Goal: Information Seeking & Learning: Find specific fact

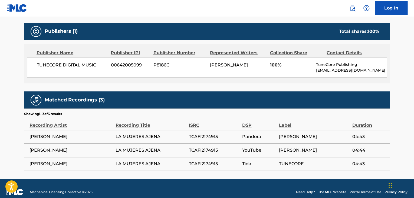
scroll to position [230, 0]
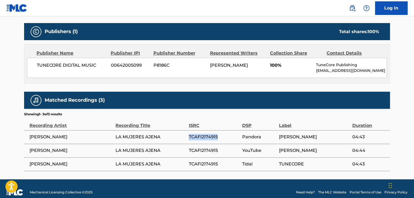
drag, startPoint x: 189, startPoint y: 136, endPoint x: 219, endPoint y: 138, distance: 29.8
click at [219, 138] on span "TCAFI2174915" at bounding box center [214, 136] width 51 height 6
copy span "TCAFI2174915"
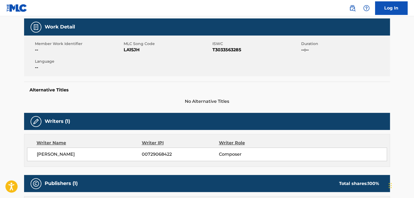
scroll to position [78, 0]
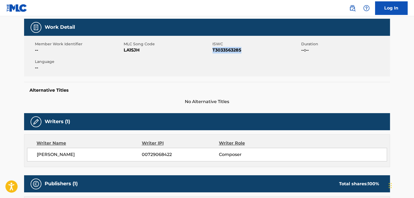
drag, startPoint x: 213, startPoint y: 50, endPoint x: 243, endPoint y: 51, distance: 30.6
click at [243, 51] on span "T3033563285" at bounding box center [256, 50] width 87 height 6
copy span "T3033563285"
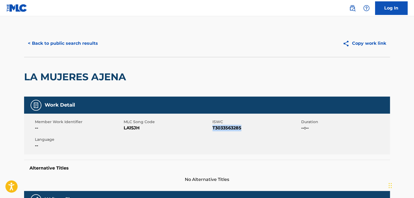
click at [73, 42] on button "< Back to public search results" at bounding box center [63, 44] width 78 height 14
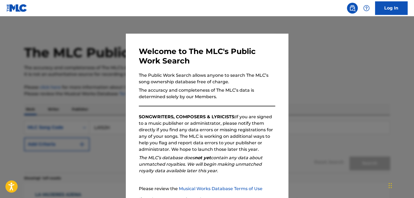
scroll to position [29, 0]
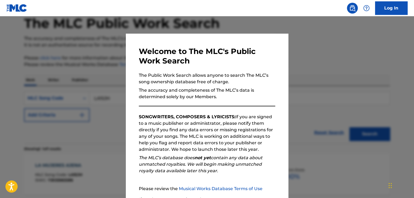
click at [109, 119] on div at bounding box center [207, 115] width 414 height 198
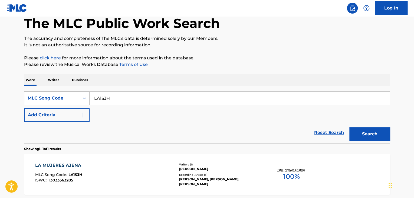
click at [86, 98] on icon "Search Form" at bounding box center [84, 98] width 3 height 2
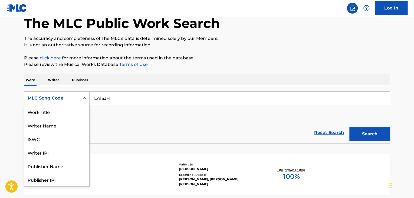
scroll to position [27, 0]
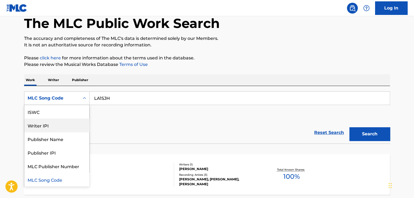
click at [54, 120] on div "Writer IPI" at bounding box center [56, 125] width 65 height 14
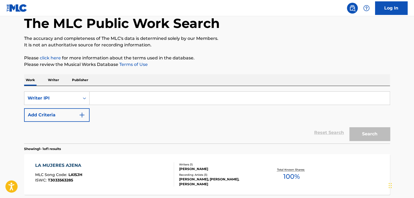
click at [97, 98] on input "Search Form" at bounding box center [240, 98] width 300 height 13
paste input "00381390947"
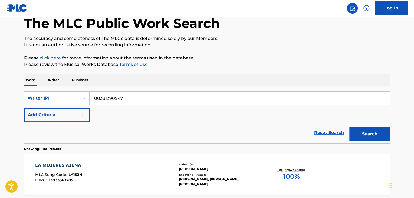
type input "00381390947"
click at [350, 127] on button "Search" at bounding box center [370, 134] width 41 height 14
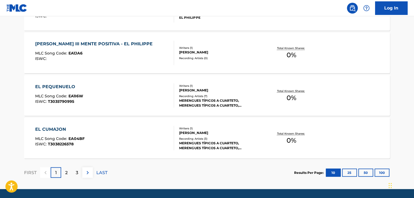
scroll to position [457, 0]
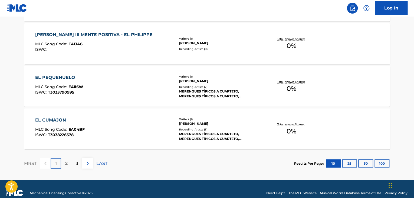
click at [64, 161] on div "2" at bounding box center [66, 163] width 11 height 11
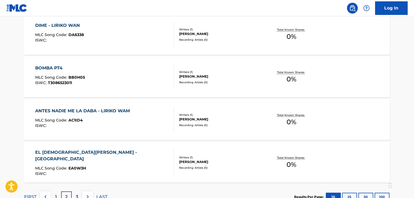
scroll to position [465, 0]
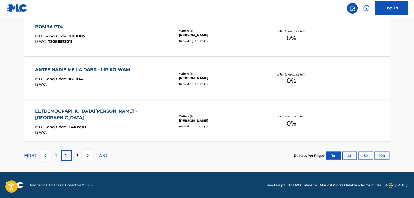
click at [56, 155] on p "1" at bounding box center [56, 155] width 2 height 6
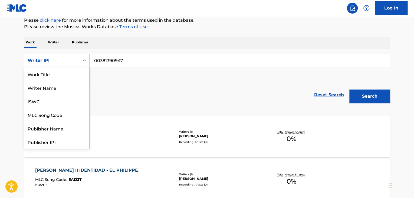
scroll to position [27, 0]
drag, startPoint x: 29, startPoint y: 59, endPoint x: 45, endPoint y: 59, distance: 16.0
click at [45, 59] on div "Writer IPI" at bounding box center [52, 60] width 49 height 6
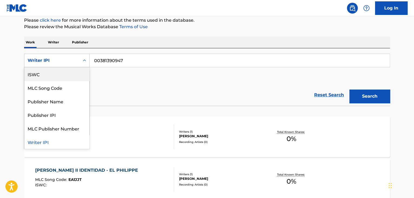
drag, startPoint x: 31, startPoint y: 74, endPoint x: 45, endPoint y: 73, distance: 13.9
click at [45, 73] on div "ISWC" at bounding box center [56, 74] width 65 height 14
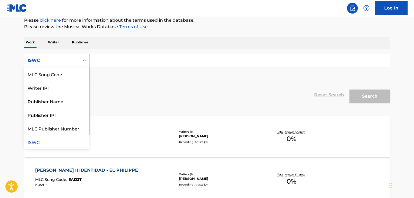
click at [84, 58] on icon "Search Form" at bounding box center [84, 60] width 5 height 5
click at [51, 87] on div "Writer IPI" at bounding box center [56, 88] width 65 height 14
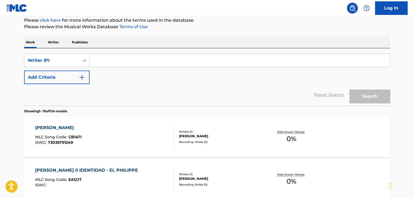
click at [100, 61] on input "Search Form" at bounding box center [240, 60] width 300 height 13
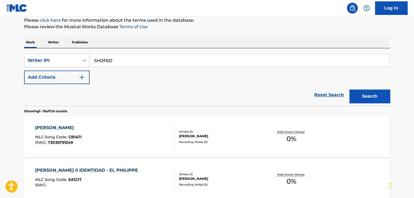
click at [350, 89] on button "Search" at bounding box center [370, 96] width 41 height 14
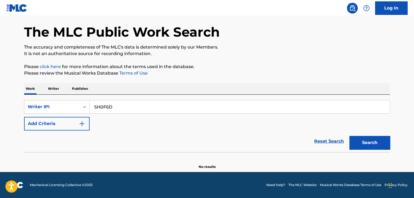
scroll to position [21, 0]
drag, startPoint x: 114, startPoint y: 107, endPoint x: 92, endPoint y: 110, distance: 22.4
click at [92, 110] on input "SH0F6D" at bounding box center [240, 106] width 300 height 13
paste input "00381390947"
type input "00381390947"
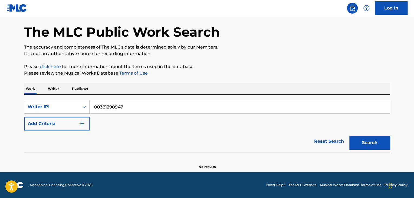
click at [350, 136] on button "Search" at bounding box center [370, 143] width 41 height 14
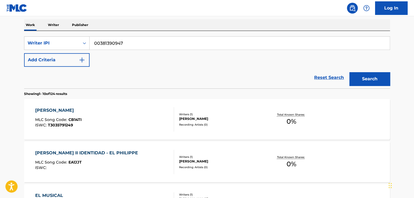
scroll to position [51, 0]
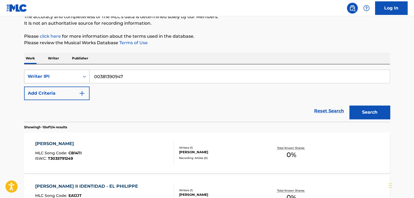
click at [85, 76] on icon "Search Form" at bounding box center [84, 77] width 3 height 2
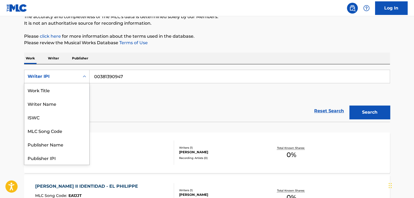
scroll to position [27, 0]
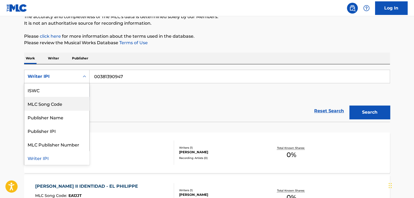
click at [61, 102] on div "MLC Song Code" at bounding box center [56, 104] width 65 height 14
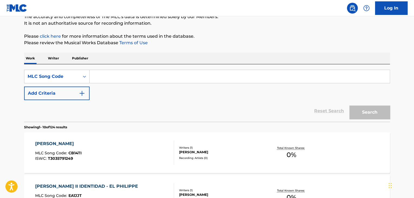
click at [100, 77] on input "Search Form" at bounding box center [240, 76] width 300 height 13
type input "LA1R9E"
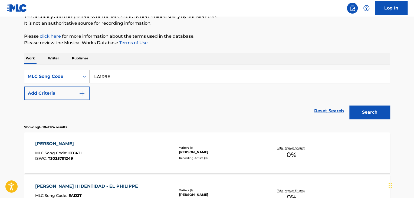
click at [350, 105] on button "Search" at bounding box center [370, 112] width 41 height 14
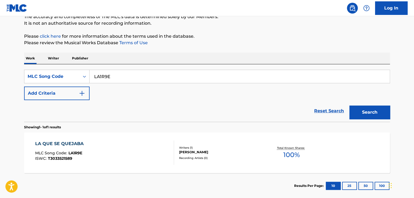
scroll to position [80, 0]
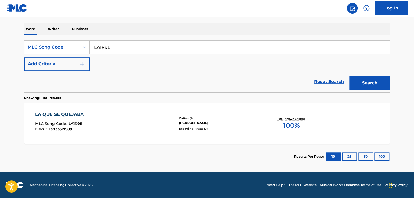
click at [217, 120] on div "[PERSON_NAME]" at bounding box center [220, 122] width 82 height 5
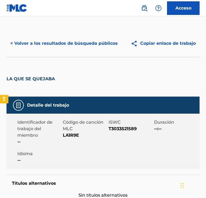
click at [30, 46] on font "< Volver a los resultados de búsqueda públicos" at bounding box center [63, 43] width 107 height 5
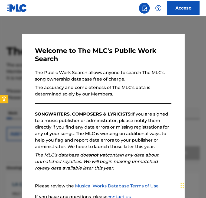
scroll to position [70, 0]
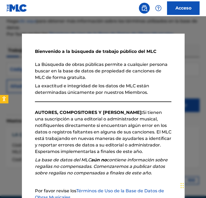
click at [128, 25] on div at bounding box center [103, 115] width 206 height 198
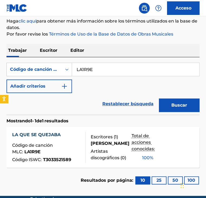
drag, startPoint x: 99, startPoint y: 71, endPoint x: 72, endPoint y: 72, distance: 27.4
click at [72, 72] on input "LA1R9E" at bounding box center [135, 69] width 127 height 13
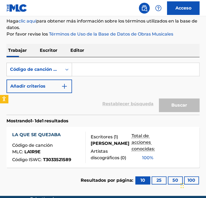
click at [95, 73] on input "Formulario de búsqueda" at bounding box center [135, 69] width 127 height 13
type input "QA45L6"
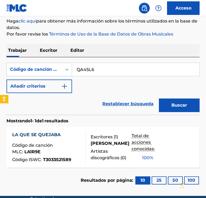
click at [175, 99] on button "Buscar" at bounding box center [179, 105] width 41 height 14
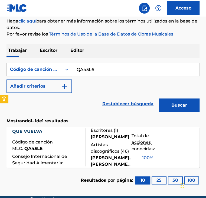
click at [122, 140] on div "[PERSON_NAME]" at bounding box center [111, 136] width 41 height 6
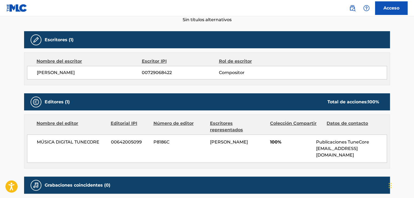
scroll to position [161, 0]
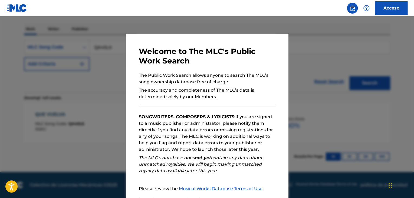
scroll to position [82, 0]
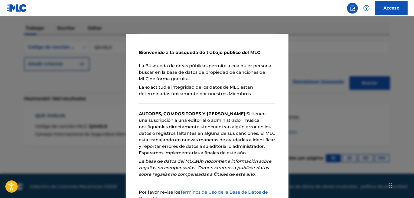
click at [107, 106] on div at bounding box center [207, 115] width 414 height 198
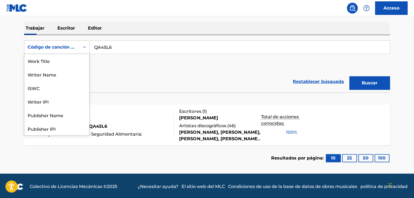
click at [86, 47] on icon "Formulario de búsqueda" at bounding box center [84, 47] width 3 height 2
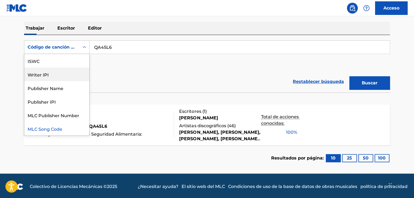
click at [61, 74] on div "Writer IPI" at bounding box center [56, 74] width 65 height 14
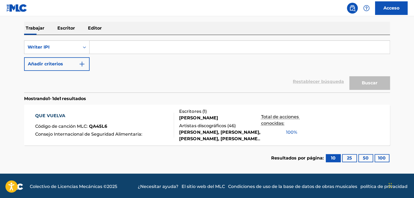
click at [99, 51] on input "Formulario de búsqueda" at bounding box center [240, 47] width 300 height 13
type input "00381390947"
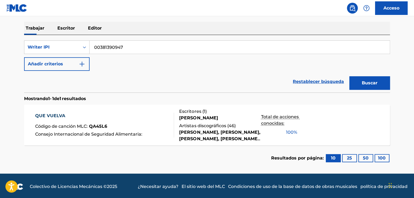
click at [350, 76] on button "Buscar" at bounding box center [370, 83] width 41 height 14
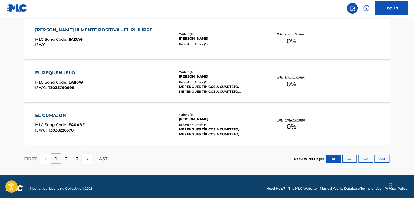
scroll to position [465, 0]
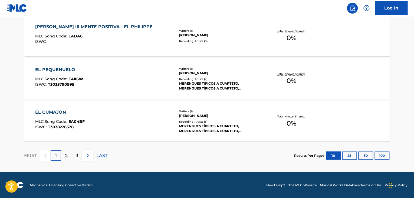
click at [87, 153] on img at bounding box center [87, 155] width 6 height 6
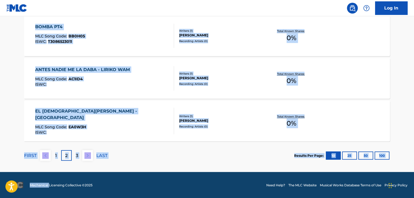
click at [88, 157] on img at bounding box center [87, 155] width 6 height 6
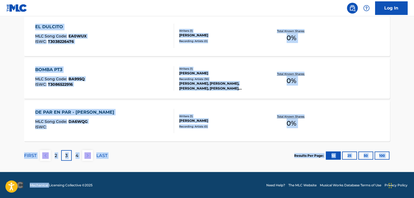
click at [88, 157] on img at bounding box center [87, 155] width 6 height 6
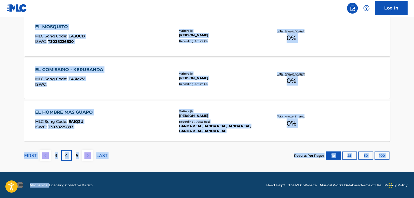
click at [88, 157] on img at bounding box center [87, 155] width 6 height 6
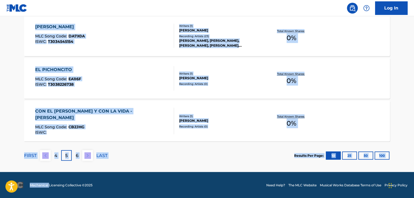
click at [143, 141] on section "FIRST 4 5 6 LAST Results Per Page: 10 25 50 100" at bounding box center [207, 155] width 366 height 28
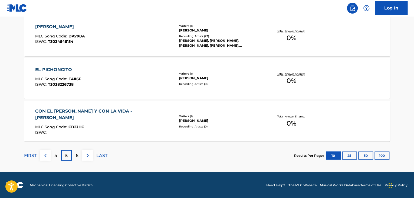
click at [83, 155] on button at bounding box center [87, 155] width 11 height 11
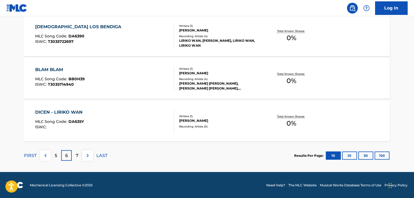
click at [86, 155] on img at bounding box center [87, 155] width 6 height 6
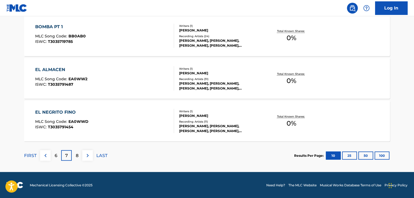
click at [87, 155] on img at bounding box center [87, 155] width 6 height 6
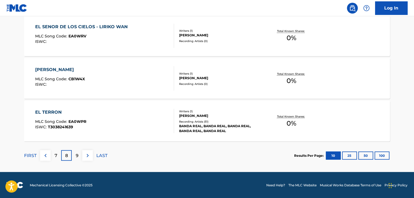
click at [87, 155] on img at bounding box center [87, 155] width 6 height 6
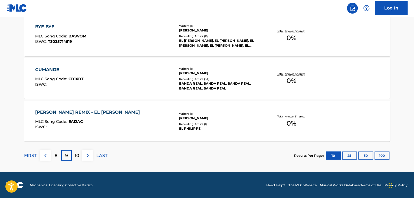
click at [87, 155] on img at bounding box center [87, 155] width 6 height 6
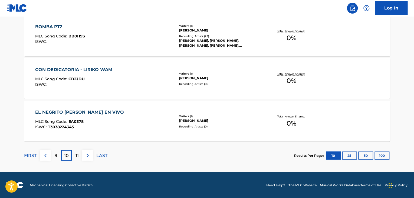
click at [87, 155] on img at bounding box center [87, 155] width 6 height 6
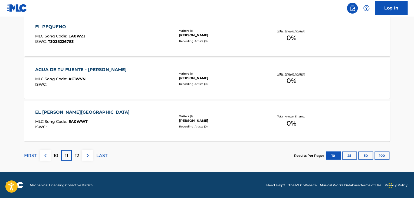
click at [89, 155] on img at bounding box center [87, 155] width 6 height 6
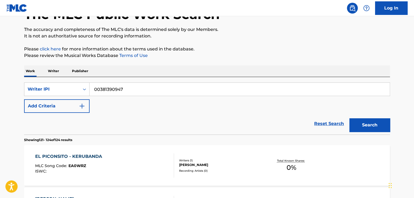
scroll to position [210, 0]
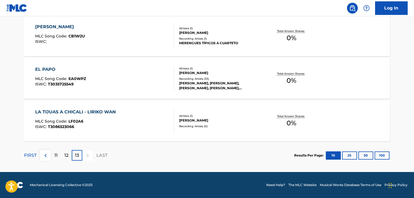
click at [89, 155] on div at bounding box center [87, 155] width 11 height 11
click at [76, 153] on p "13" at bounding box center [77, 155] width 4 height 6
click at [48, 155] on img at bounding box center [45, 155] width 6 height 6
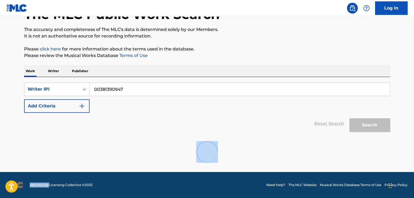
click at [48, 155] on div at bounding box center [207, 151] width 366 height 35
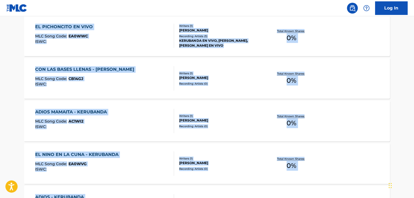
click at [48, 155] on div "EL NINO EN LA CUNA - KERUBANDA" at bounding box center [78, 154] width 86 height 6
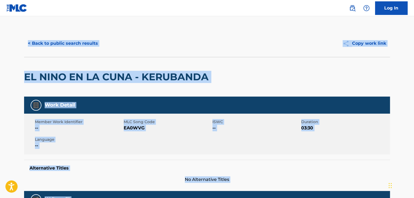
click at [99, 141] on span "Language" at bounding box center [78, 139] width 87 height 6
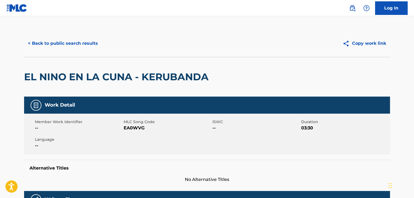
click at [83, 45] on button "< Back to public search results" at bounding box center [63, 44] width 78 height 14
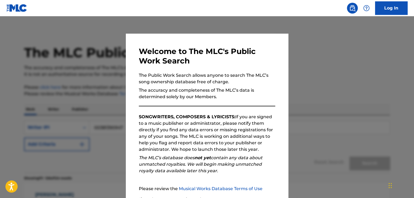
scroll to position [224, 0]
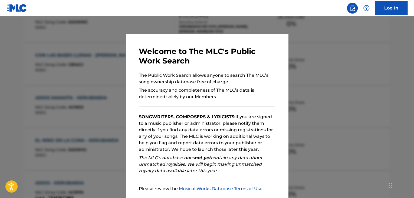
click at [97, 94] on div at bounding box center [207, 115] width 414 height 198
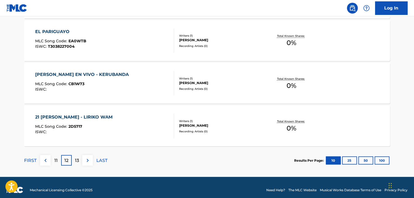
scroll to position [462, 0]
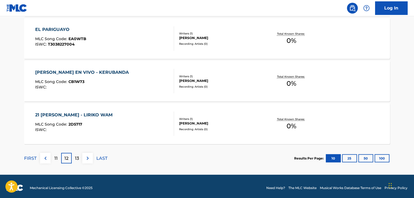
click at [48, 159] on img at bounding box center [45, 158] width 6 height 6
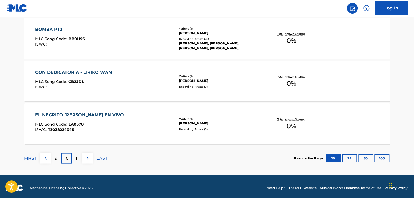
click at [48, 159] on img at bounding box center [45, 158] width 6 height 6
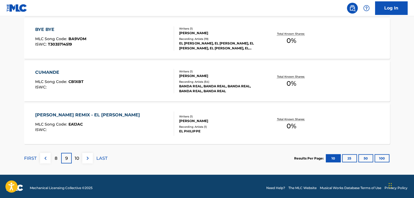
click at [48, 159] on img at bounding box center [45, 158] width 6 height 6
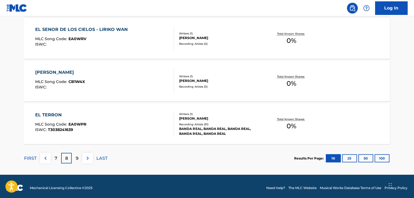
click at [48, 159] on img at bounding box center [45, 158] width 6 height 6
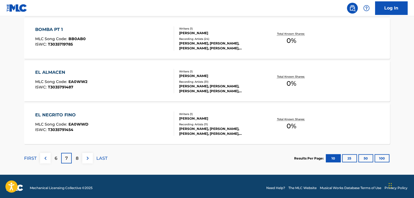
click at [48, 159] on img at bounding box center [45, 158] width 6 height 6
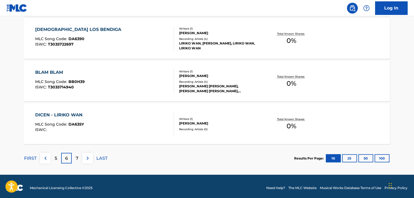
click at [48, 159] on img at bounding box center [45, 158] width 6 height 6
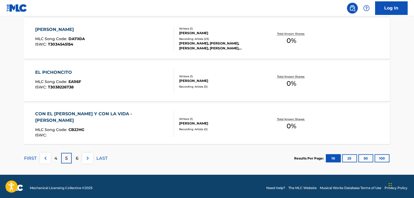
click at [48, 159] on img at bounding box center [45, 158] width 6 height 6
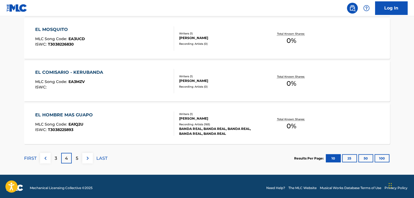
click at [48, 159] on img at bounding box center [45, 158] width 6 height 6
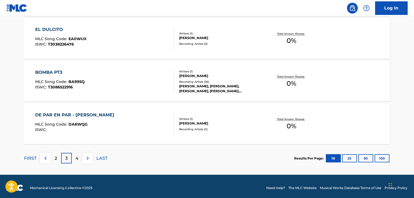
click at [55, 159] on p "2" at bounding box center [56, 158] width 2 height 6
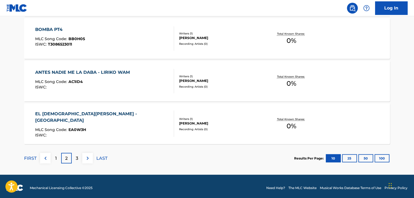
click at [48, 157] on img at bounding box center [45, 158] width 6 height 6
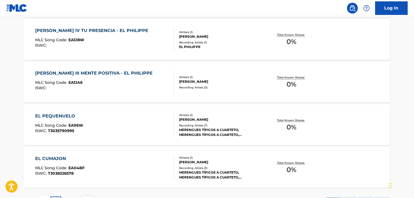
scroll to position [415, 0]
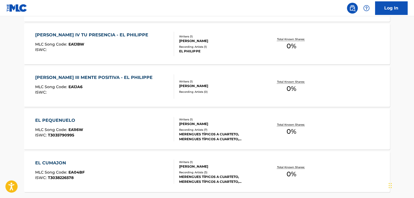
click at [66, 118] on div "EL PEQUENUELO" at bounding box center [59, 120] width 48 height 6
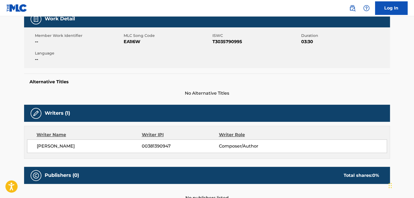
scroll to position [83, 0]
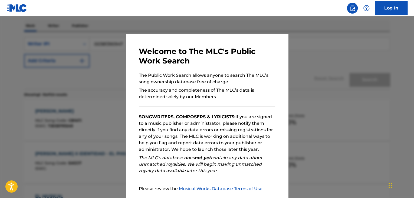
scroll to position [429, 0]
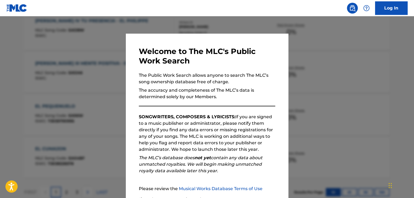
click at [116, 97] on div at bounding box center [207, 115] width 414 height 198
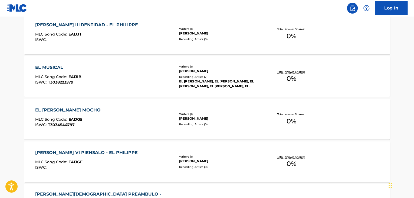
scroll to position [215, 0]
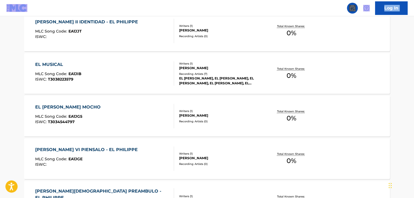
drag, startPoint x: 81, startPoint y: 14, endPoint x: 34, endPoint y: 22, distance: 46.9
click at [34, 22] on div "Log In The MLC Public Work Search The accuracy and completeness of The MLC's da…" at bounding box center [207, 116] width 414 height 663
click at [18, 58] on div "The MLC Public Work Search The accuracy and completeness of The MLC's data is d…" at bounding box center [207, 117] width 379 height 604
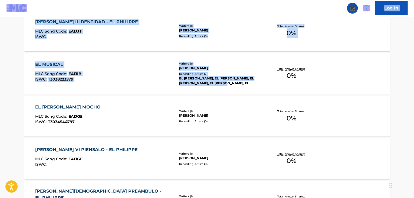
drag, startPoint x: 104, startPoint y: 15, endPoint x: 225, endPoint y: 89, distance: 141.1
click at [225, 89] on div "Log In The MLC Public Work Search The accuracy and completeness of The MLC's da…" at bounding box center [207, 116] width 414 height 663
copy div "Log In The MLC Public Work Search The accuracy and completeness of The MLC's da…"
click at [199, 19] on div "[PERSON_NAME] II IDENTIDAD - EL PHILIPPE MLC Song Code : EA1JJT ISWC : Writers …" at bounding box center [207, 31] width 366 height 41
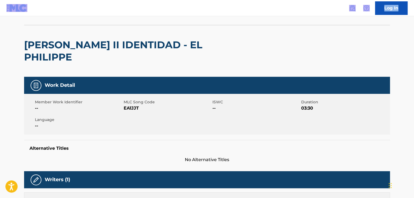
scroll to position [24, 0]
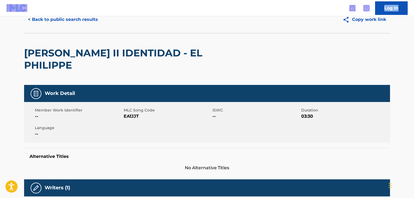
click at [80, 23] on button "< Back to public search results" at bounding box center [63, 20] width 78 height 14
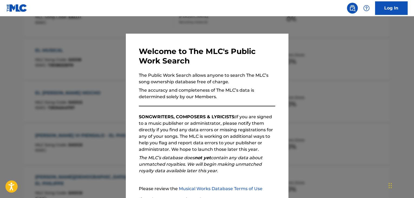
click at [110, 81] on div at bounding box center [207, 115] width 414 height 198
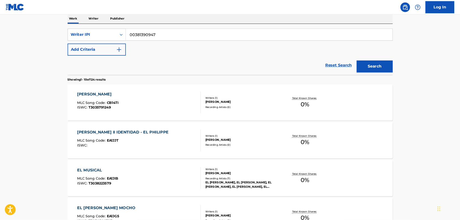
scroll to position [88, 0]
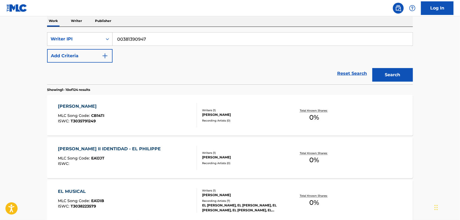
drag, startPoint x: 409, startPoint y: 0, endPoint x: 304, endPoint y: 58, distance: 120.0
click at [304, 58] on div "SearchWithCriteria98d561ce-b46e-4aa6-a8e4-65c5eaa240d6 Writer IPI 00381390947 A…" at bounding box center [230, 47] width 366 height 30
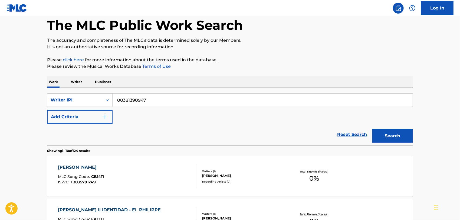
scroll to position [25, 0]
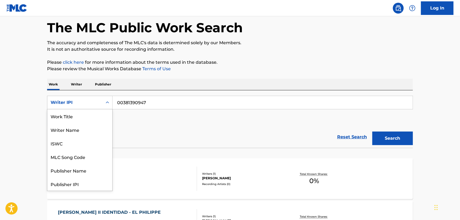
click at [105, 103] on icon "Search Form" at bounding box center [107, 102] width 5 height 5
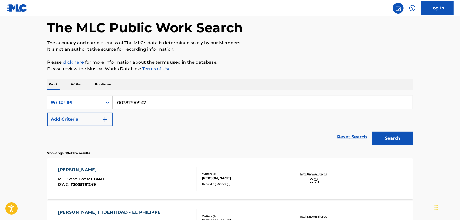
click at [168, 120] on div "SearchWithCriteria98d561ce-b46e-4aa6-a8e4-65c5eaa240d6 Writer IPI 00381390947 A…" at bounding box center [230, 111] width 366 height 30
click at [355, 59] on p "Please click here for more information about the terms used in the database." at bounding box center [230, 62] width 366 height 6
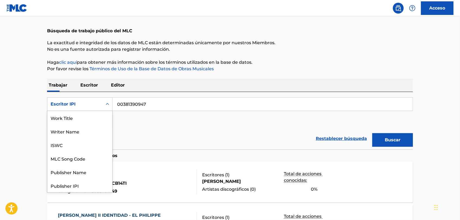
click at [110, 104] on div "Formulario de búsqueda" at bounding box center [108, 104] width 10 height 10
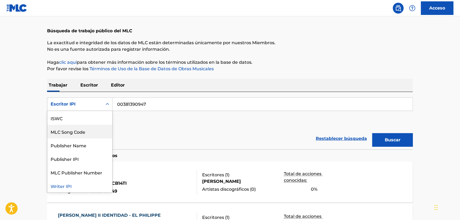
click at [76, 131] on div "MLC Song Code" at bounding box center [79, 132] width 65 height 14
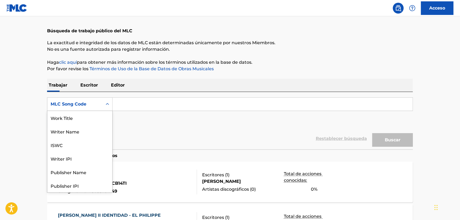
click at [108, 105] on icon "Formulario de búsqueda" at bounding box center [107, 103] width 5 height 5
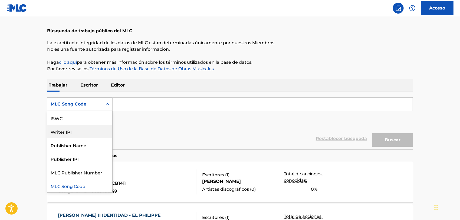
click at [81, 126] on div "Writer IPI" at bounding box center [79, 132] width 65 height 14
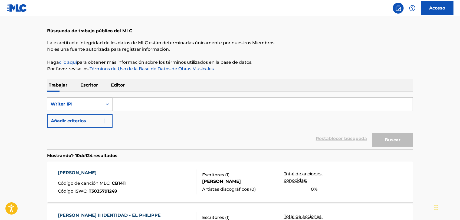
click at [129, 104] on input "Formulario de búsqueda" at bounding box center [263, 103] width 300 height 13
type input "00381390947"
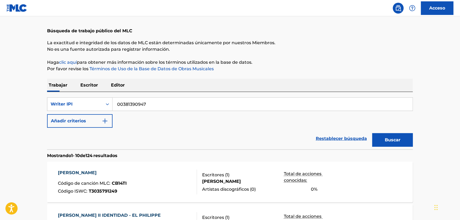
click at [357, 61] on p "Haga clic aquí para obtener más información sobre los términos utilizados en la…" at bounding box center [230, 62] width 366 height 6
click at [88, 87] on p "Escritor" at bounding box center [89, 85] width 21 height 13
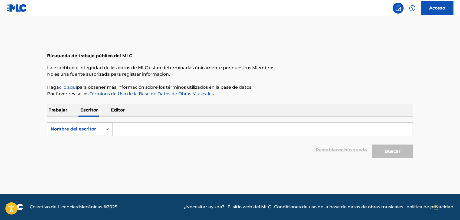
click at [61, 112] on font "Trabajar" at bounding box center [58, 109] width 19 height 5
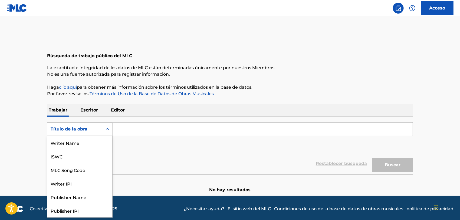
click at [110, 129] on icon "Formulario de búsqueda" at bounding box center [107, 128] width 5 height 5
click at [78, 162] on div "Writer IPI" at bounding box center [79, 156] width 65 height 14
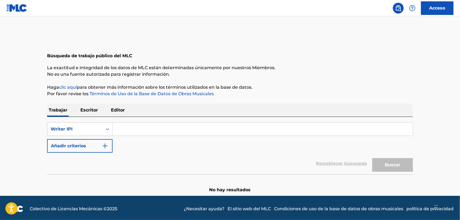
click at [120, 131] on input "Formulario de búsqueda" at bounding box center [263, 128] width 300 height 13
type input "00381390947"
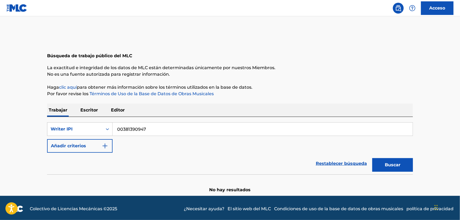
click at [382, 167] on button "Buscar" at bounding box center [393, 165] width 41 height 14
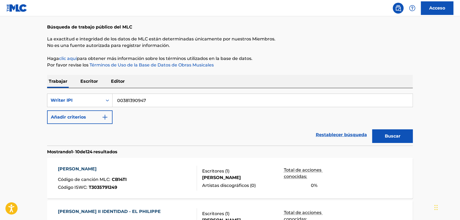
scroll to position [29, 0]
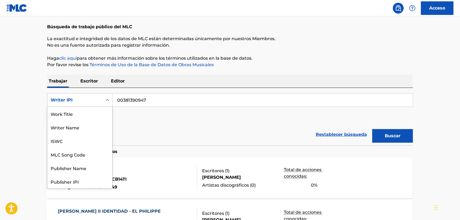
click at [107, 98] on icon "Formulario de búsqueda" at bounding box center [107, 99] width 5 height 5
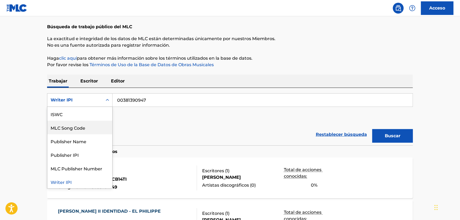
click at [87, 126] on div "MLC Song Code" at bounding box center [79, 127] width 65 height 14
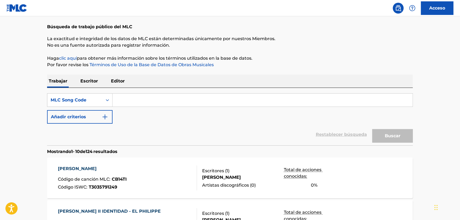
click at [139, 102] on input "Formulario de búsqueda" at bounding box center [263, 99] width 300 height 13
type input "SH0F6D"
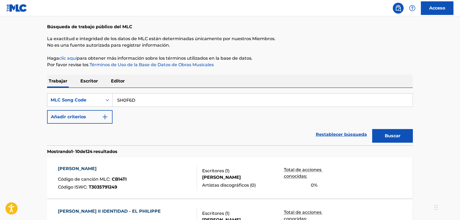
click at [373, 129] on button "Buscar" at bounding box center [393, 136] width 41 height 14
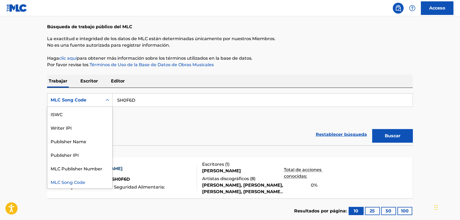
click at [108, 97] on icon "Formulario de búsqueda" at bounding box center [107, 99] width 5 height 5
click at [80, 125] on div "Writer IPI" at bounding box center [79, 127] width 65 height 14
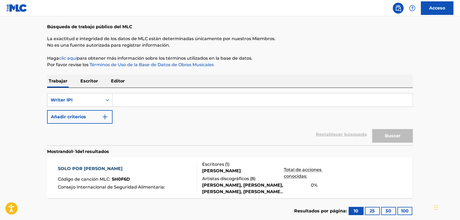
click at [132, 102] on input "Formulario de búsqueda" at bounding box center [263, 99] width 300 height 13
type input "00381390947"
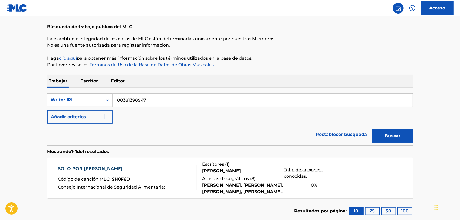
click at [373, 129] on button "Buscar" at bounding box center [393, 136] width 41 height 14
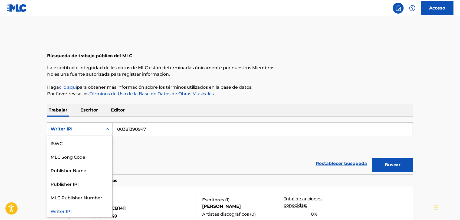
click at [106, 126] on icon "Formulario de búsqueda" at bounding box center [107, 128] width 5 height 5
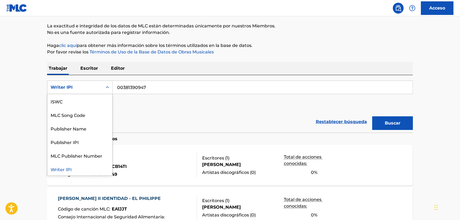
scroll to position [42, 0]
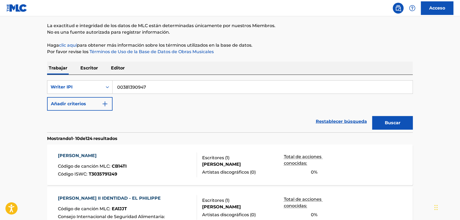
click at [284, 52] on p "Por favor revise los Términos de Uso de la Base de Datos de Obras Musicales" at bounding box center [230, 51] width 366 height 6
